Goal: Transaction & Acquisition: Purchase product/service

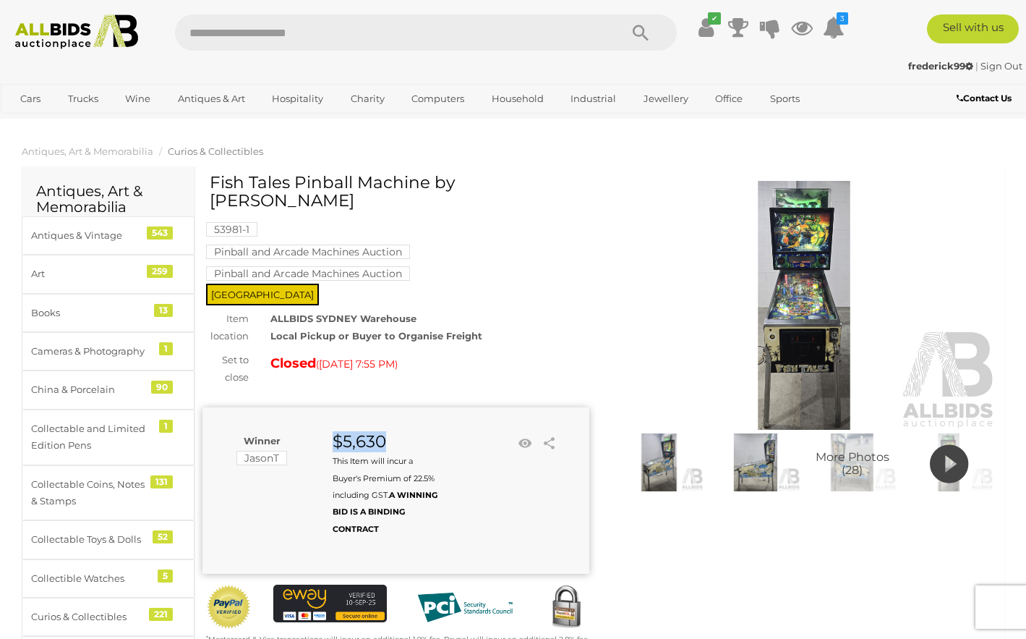
drag, startPoint x: 388, startPoint y: 422, endPoint x: 330, endPoint y: 419, distance: 58.7
click at [330, 432] on div "$5,630 This Item will incur a Buyer's Premium of 22.5% including GST. A WINNING…" at bounding box center [381, 484] width 119 height 104
click at [856, 297] on img at bounding box center [804, 305] width 387 height 249
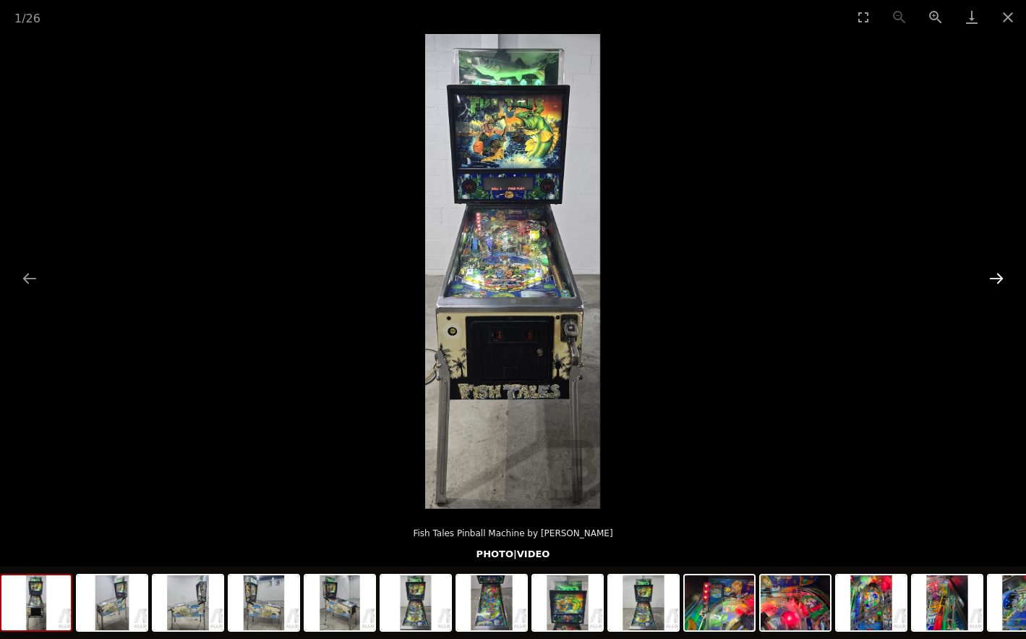
click at [993, 282] on button "Next slide" at bounding box center [996, 278] width 30 height 28
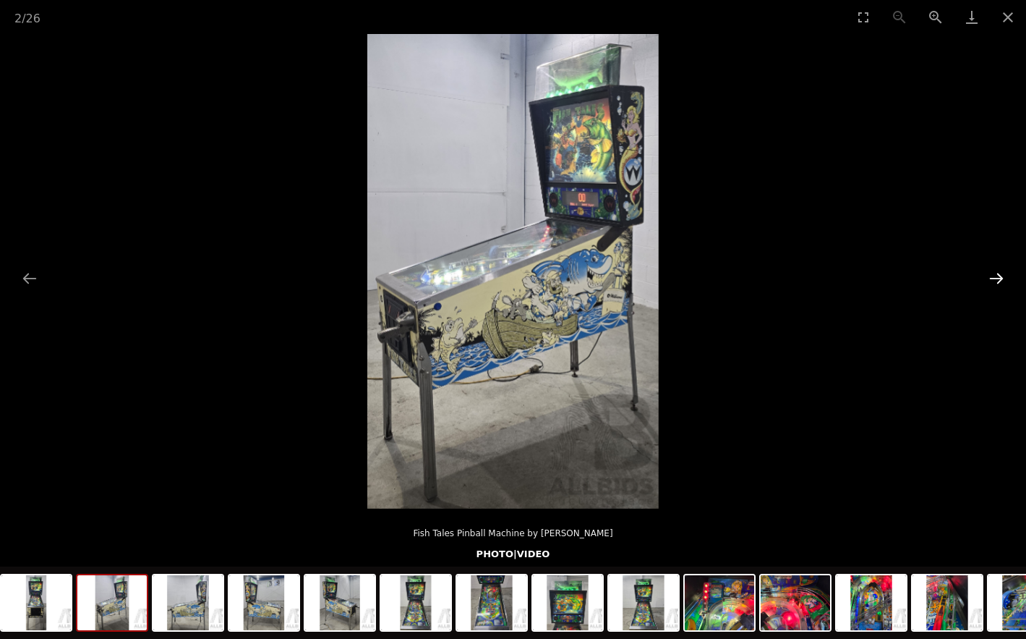
click at [993, 282] on button "Next slide" at bounding box center [996, 278] width 30 height 28
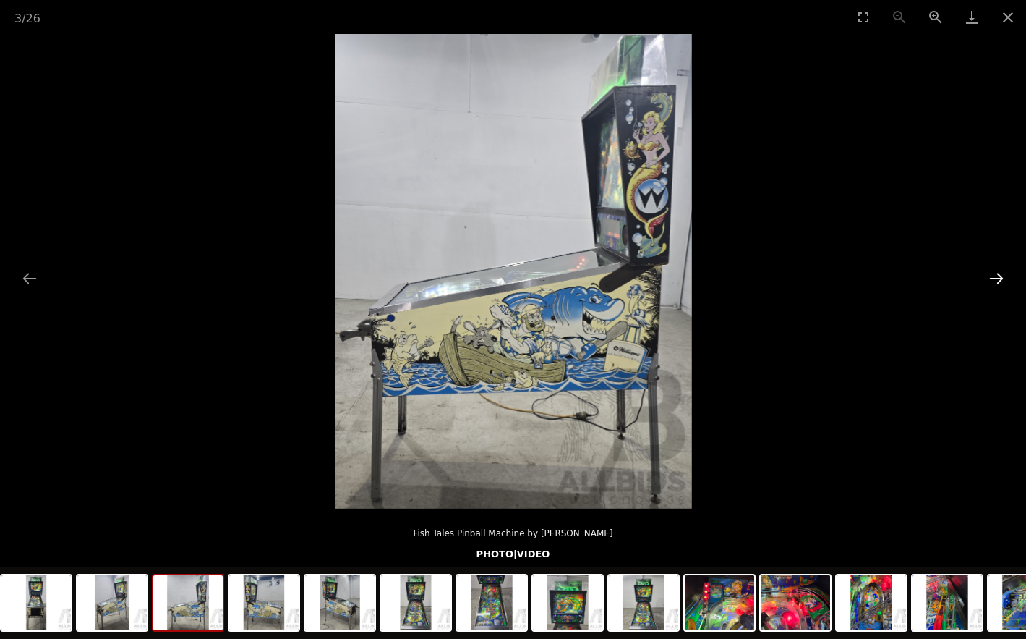
click at [993, 282] on button "Next slide" at bounding box center [996, 278] width 30 height 28
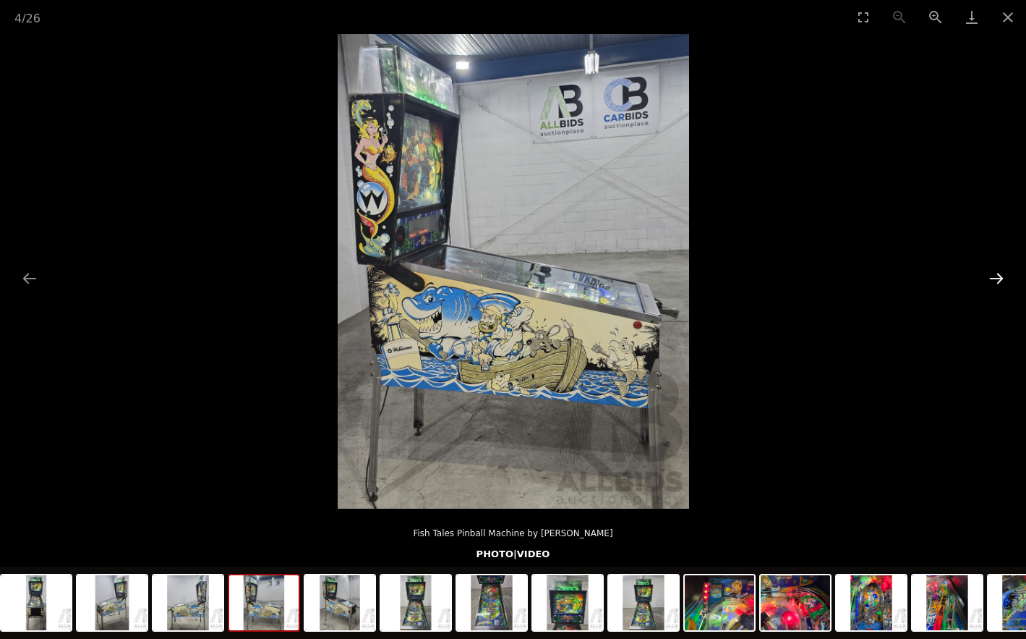
click at [993, 282] on button "Next slide" at bounding box center [996, 278] width 30 height 28
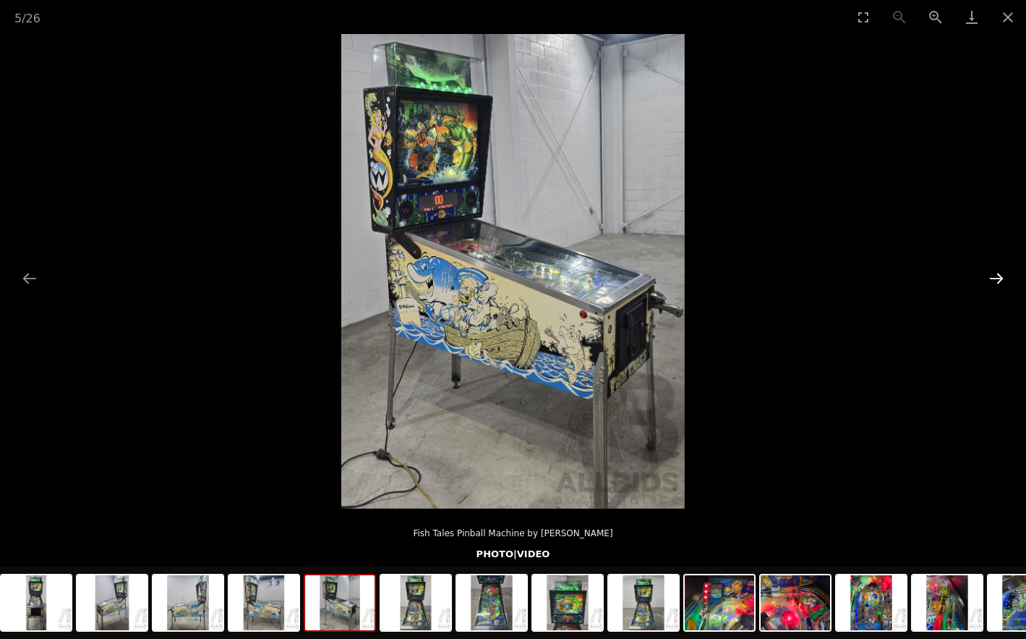
click at [993, 282] on button "Next slide" at bounding box center [996, 278] width 30 height 28
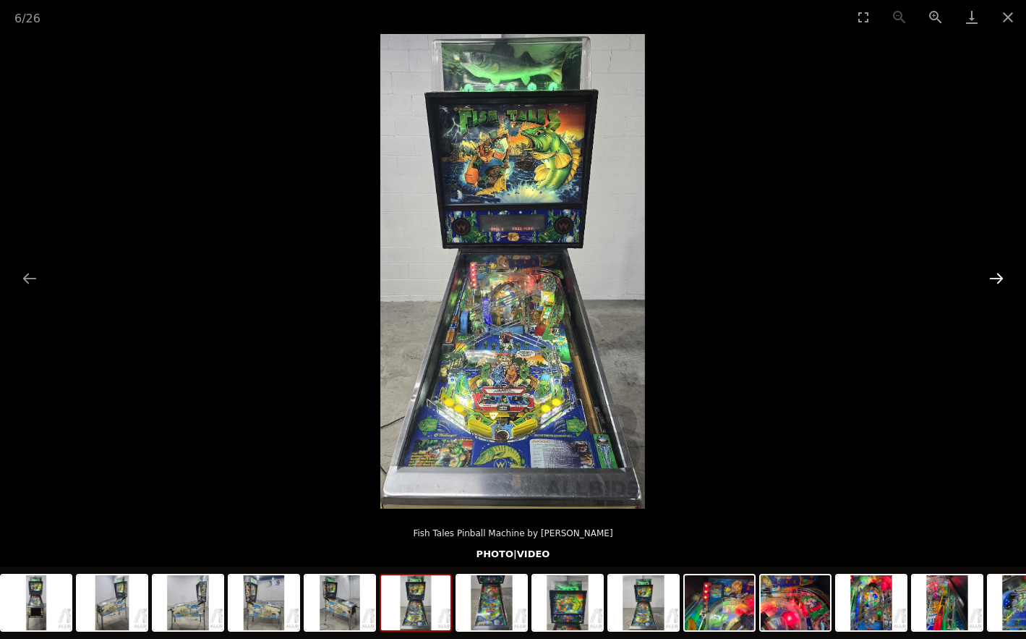
click at [993, 282] on button "Next slide" at bounding box center [996, 278] width 30 height 28
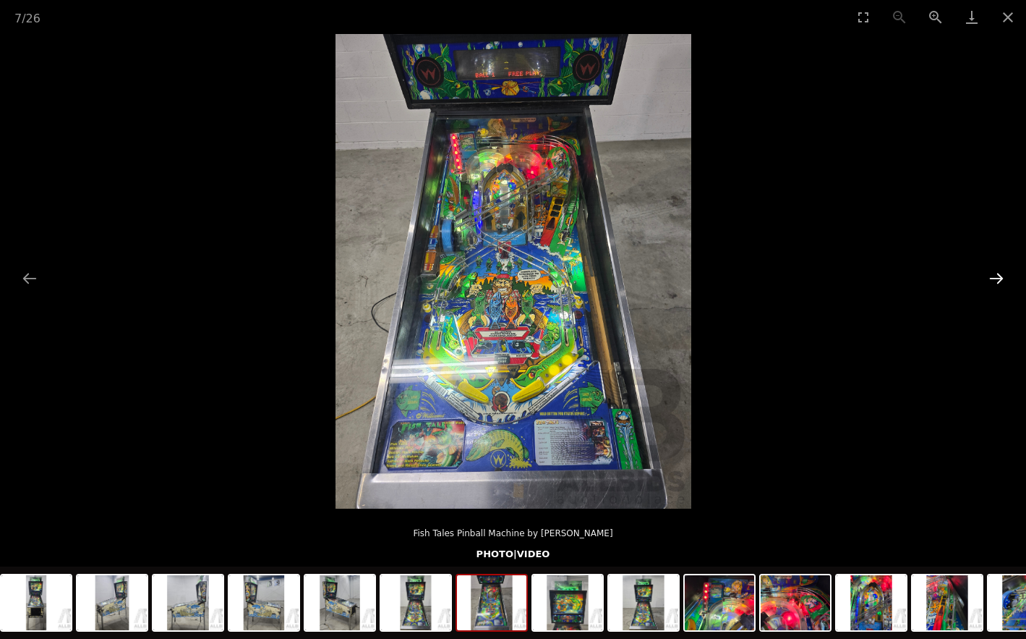
click at [993, 282] on button "Next slide" at bounding box center [996, 278] width 30 height 28
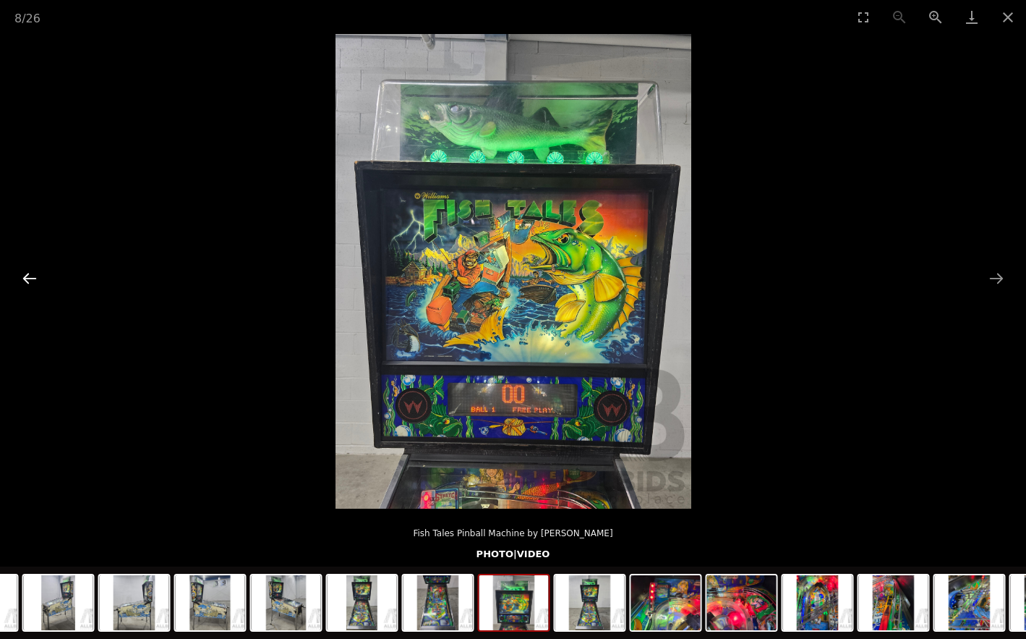
click at [27, 281] on button "Previous slide" at bounding box center [29, 278] width 30 height 28
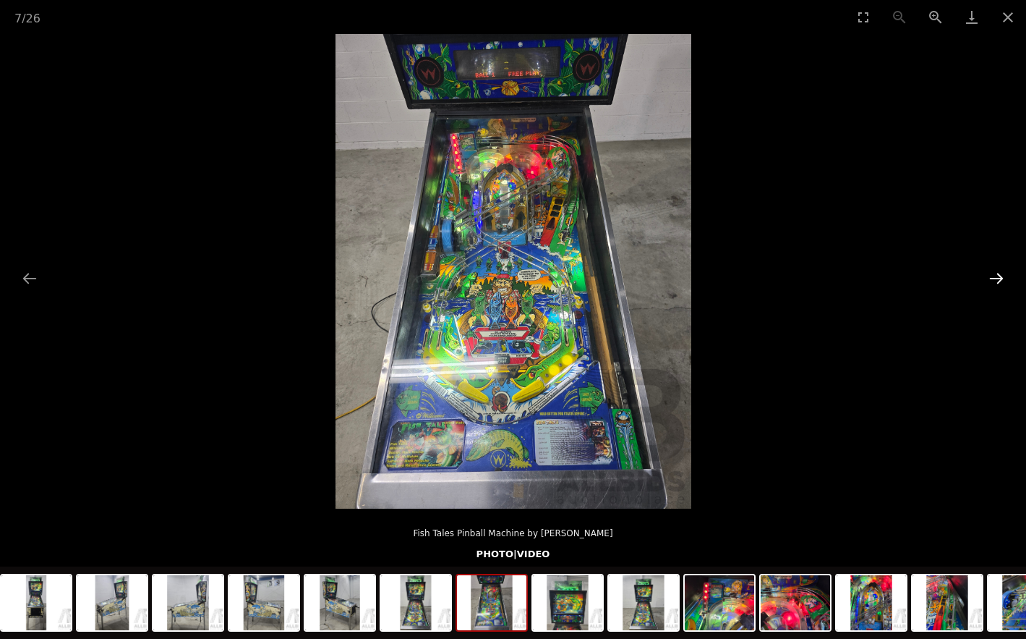
click at [998, 276] on button "Next slide" at bounding box center [996, 278] width 30 height 28
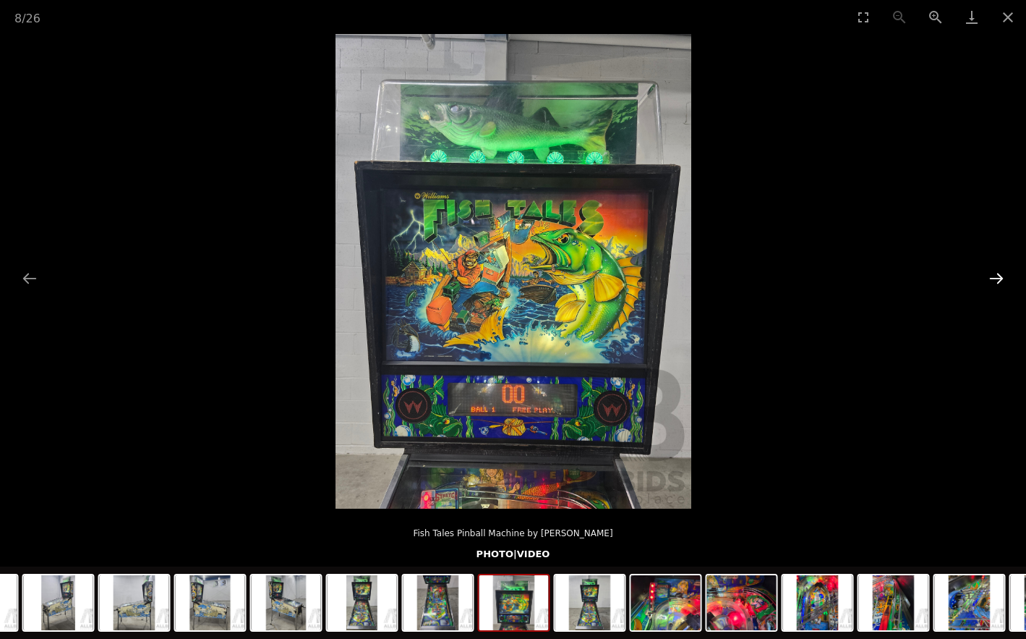
click at [998, 276] on button "Next slide" at bounding box center [996, 278] width 30 height 28
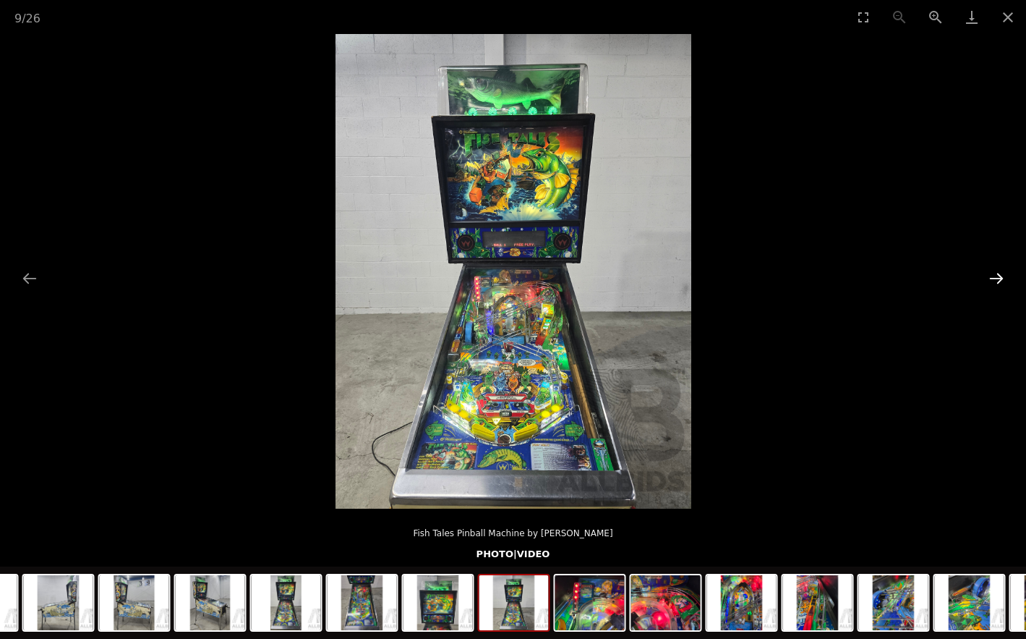
click at [998, 276] on button "Next slide" at bounding box center [996, 278] width 30 height 28
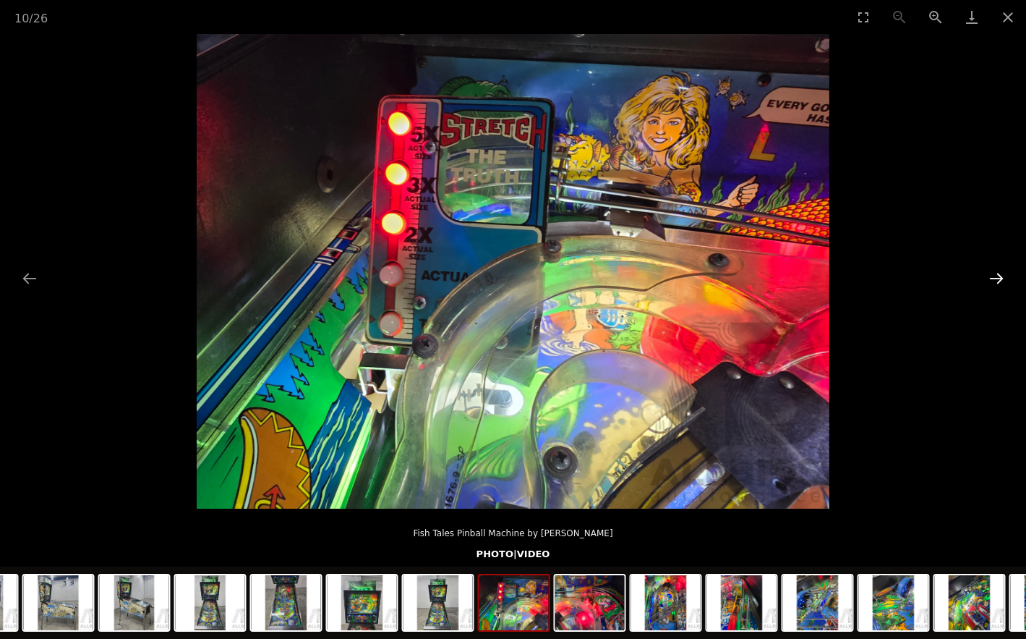
click at [998, 276] on button "Next slide" at bounding box center [996, 278] width 30 height 28
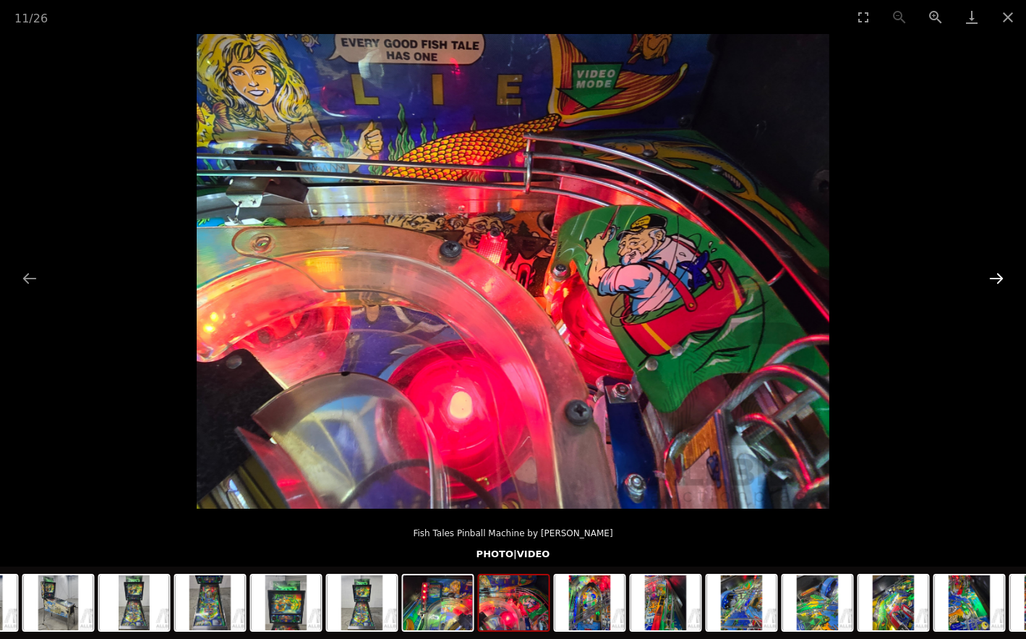
click at [998, 276] on button "Next slide" at bounding box center [996, 278] width 30 height 28
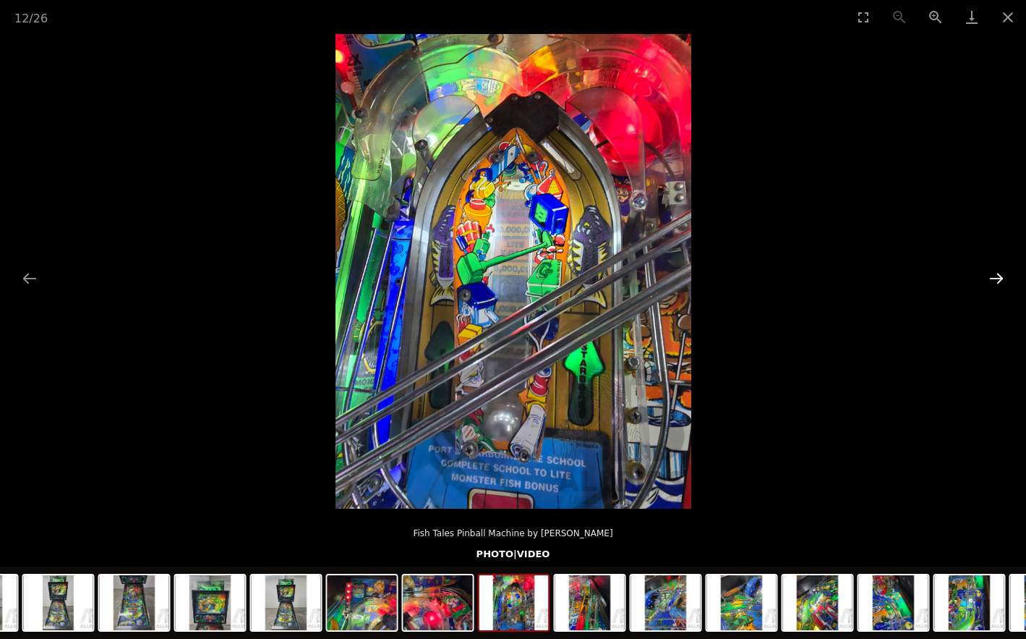
click at [998, 276] on button "Next slide" at bounding box center [996, 278] width 30 height 28
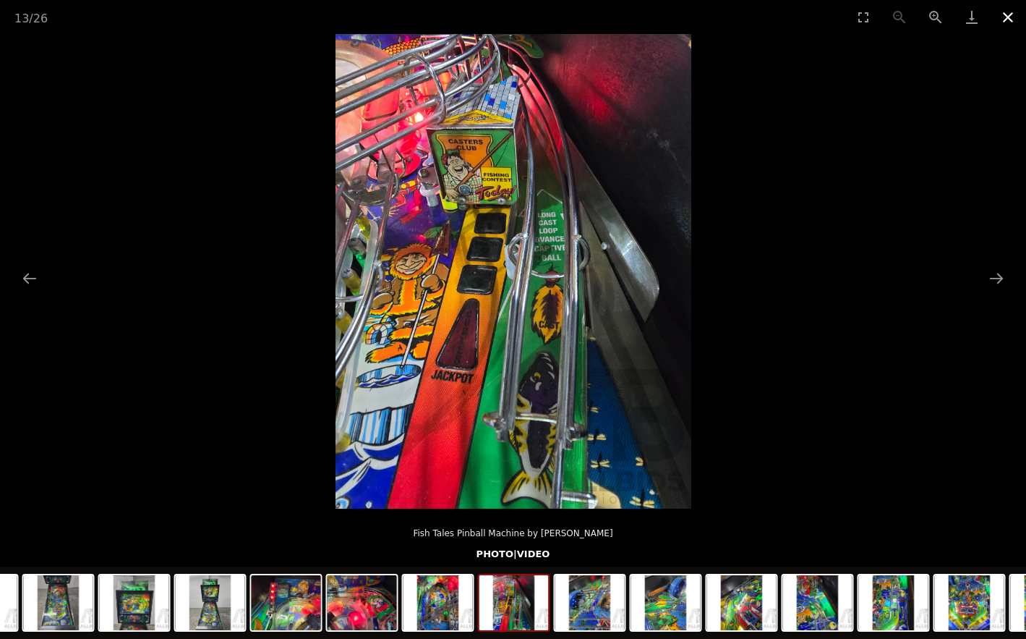
click at [1012, 19] on button "Close gallery" at bounding box center [1008, 17] width 36 height 34
